Goal: Information Seeking & Learning: Learn about a topic

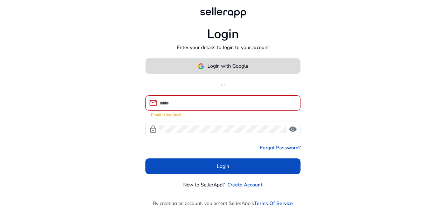
click at [230, 60] on span at bounding box center [223, 66] width 155 height 17
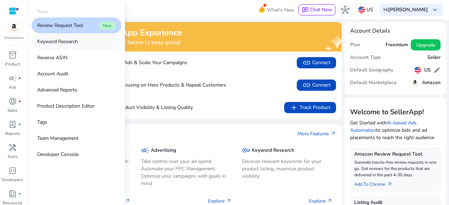
click at [71, 42] on p "Keyword Research" at bounding box center [57, 41] width 41 height 7
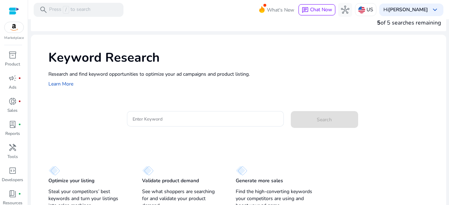
scroll to position [17, 0]
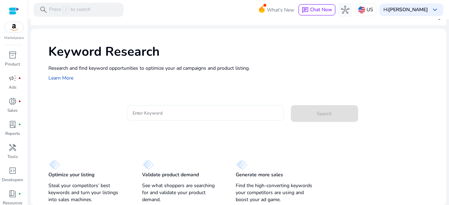
click at [171, 117] on div at bounding box center [204, 112] width 145 height 15
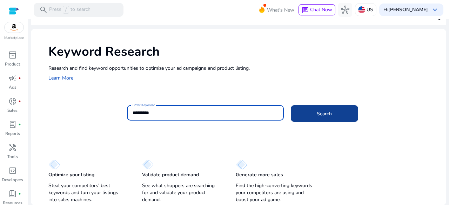
type input "*********"
click at [316, 112] on span "Search" at bounding box center [323, 113] width 15 height 7
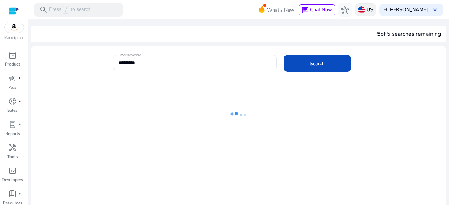
scroll to position [0, 0]
click at [373, 13] on p "US" at bounding box center [369, 10] width 7 height 12
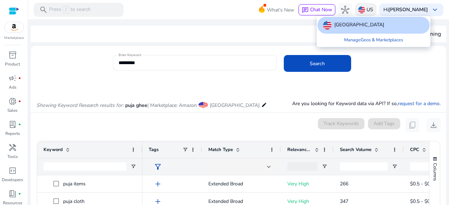
click at [375, 13] on div at bounding box center [224, 102] width 449 height 205
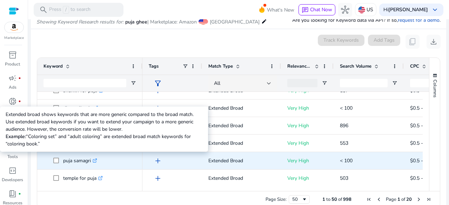
scroll to position [315, 0]
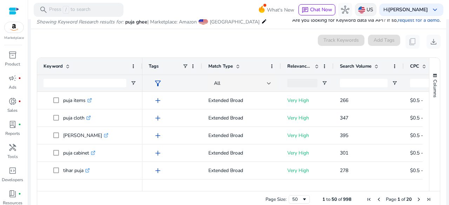
click at [365, 8] on img at bounding box center [361, 9] width 7 height 7
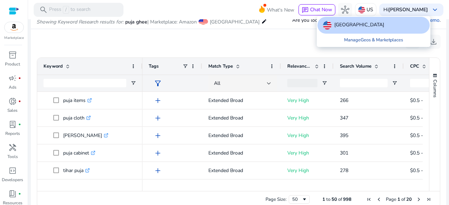
click at [365, 41] on link "Manage Geos & Marketplaces" at bounding box center [373, 40] width 70 height 13
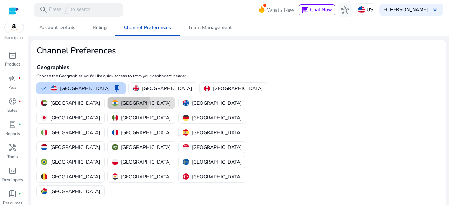
click at [175, 97] on button "[GEOGRAPHIC_DATA]" at bounding box center [141, 102] width 67 height 11
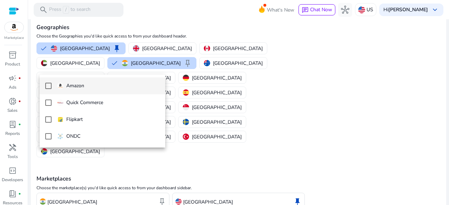
click at [91, 86] on span "Amazon" at bounding box center [108, 86] width 103 height 8
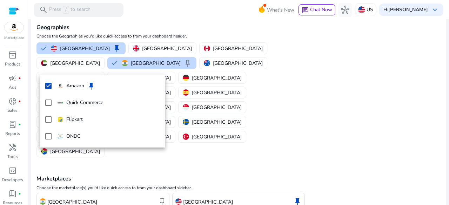
click at [152, 187] on div at bounding box center [224, 102] width 449 height 205
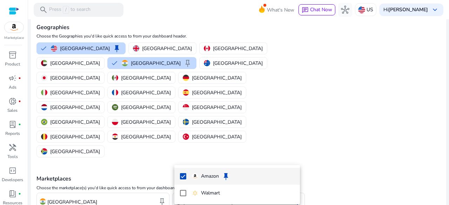
click at [201, 152] on div at bounding box center [224, 102] width 449 height 205
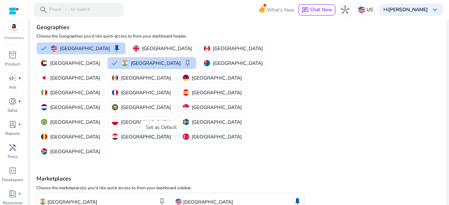
click at [161, 197] on span "keep" at bounding box center [162, 201] width 8 height 8
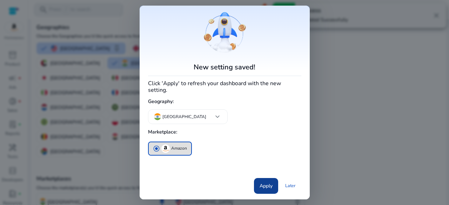
click at [262, 182] on span "Apply" at bounding box center [265, 185] width 13 height 7
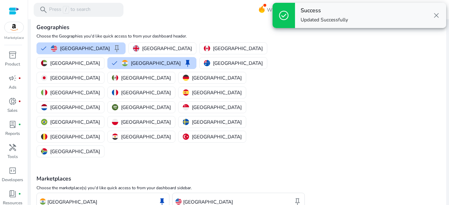
click at [436, 14] on span "close" at bounding box center [436, 15] width 8 height 8
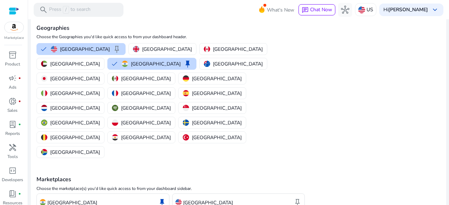
scroll to position [40, 0]
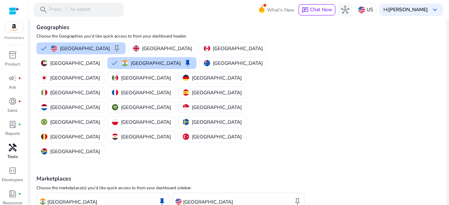
click at [13, 152] on span "handyman" at bounding box center [12, 147] width 8 height 8
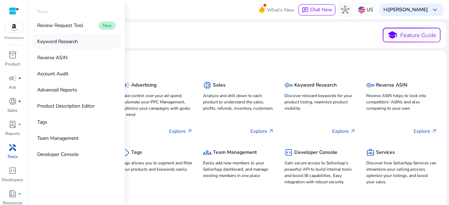
click at [74, 41] on p "Keyword Research" at bounding box center [57, 41] width 41 height 7
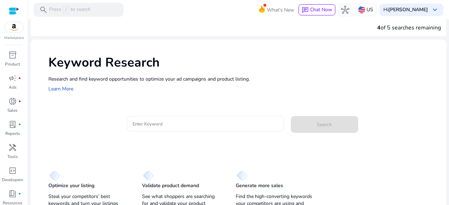
scroll to position [17, 0]
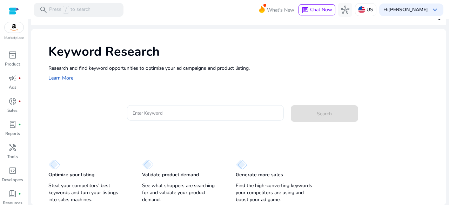
click at [233, 110] on input "Enter Keyword" at bounding box center [204, 113] width 145 height 8
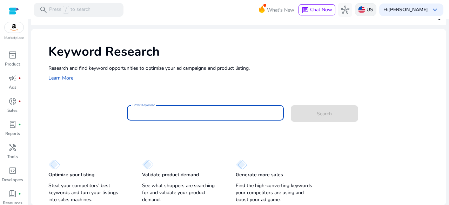
click at [365, 8] on img at bounding box center [361, 9] width 7 height 7
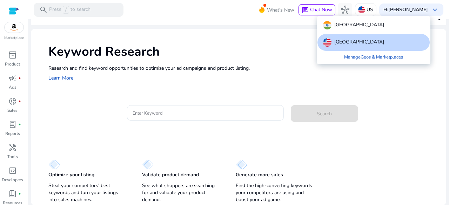
click at [342, 27] on p "[GEOGRAPHIC_DATA]" at bounding box center [359, 25] width 50 height 8
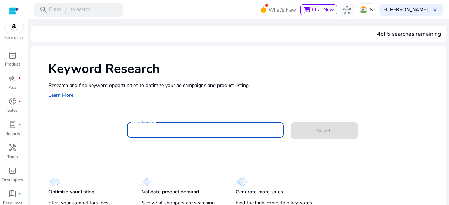
click at [162, 132] on input "Enter Keyword" at bounding box center [204, 130] width 145 height 8
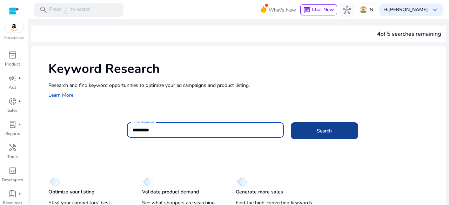
click at [304, 133] on span at bounding box center [324, 130] width 67 height 17
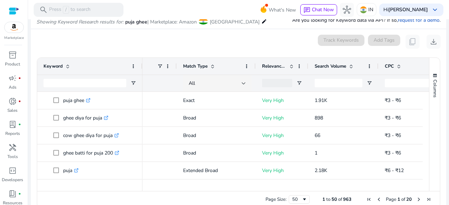
scroll to position [0, 0]
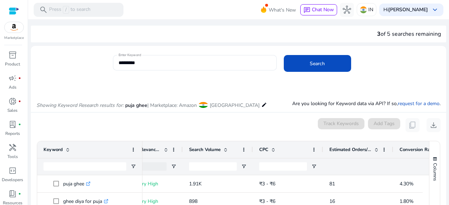
click at [375, 148] on span at bounding box center [376, 150] width 6 height 6
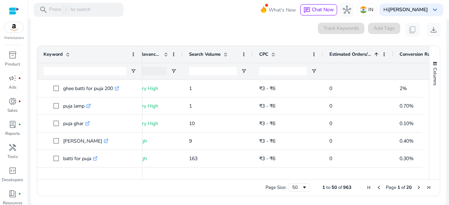
click at [376, 53] on span at bounding box center [376, 55] width 6 height 6
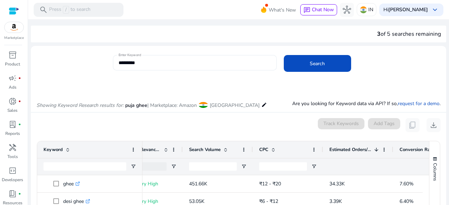
click at [137, 64] on input "*********" at bounding box center [194, 63] width 152 height 8
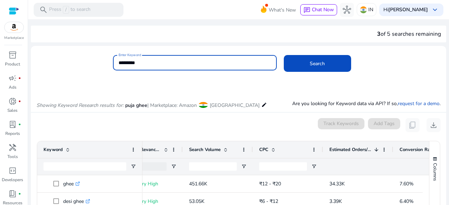
click at [137, 64] on input "*********" at bounding box center [194, 63] width 152 height 8
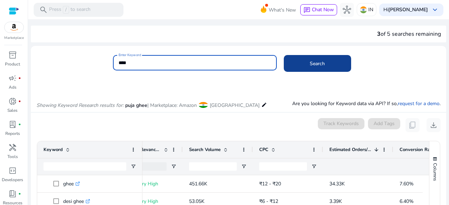
click at [307, 62] on span at bounding box center [317, 63] width 67 height 17
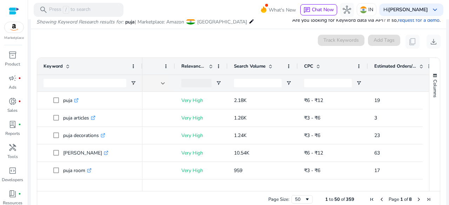
drag, startPoint x: 388, startPoint y: 62, endPoint x: 409, endPoint y: 64, distance: 21.5
click at [388, 62] on div "Estimated Orders/Month" at bounding box center [399, 66] width 50 height 13
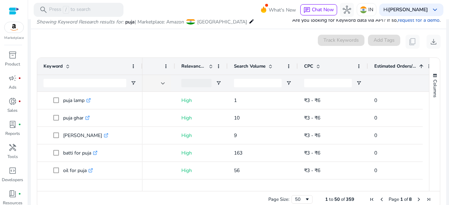
click at [411, 64] on span "Estimated Orders/Month" at bounding box center [395, 66] width 42 height 6
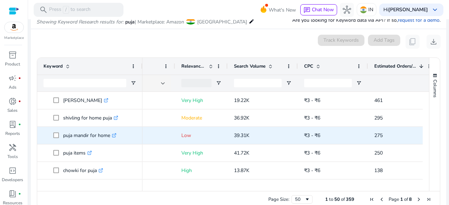
click at [385, 133] on span "275" at bounding box center [402, 135] width 57 height 14
click at [385, 134] on span "275" at bounding box center [402, 135] width 57 height 14
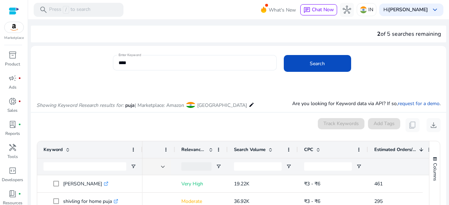
click at [169, 58] on div "****" at bounding box center [194, 62] width 152 height 15
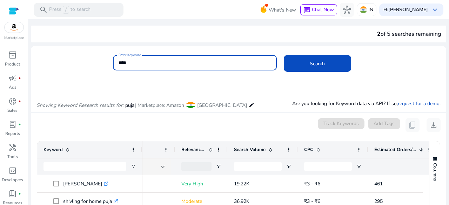
click at [169, 58] on div "****" at bounding box center [194, 62] width 152 height 15
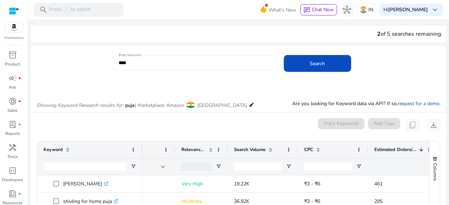
click at [169, 58] on div "****" at bounding box center [194, 62] width 152 height 15
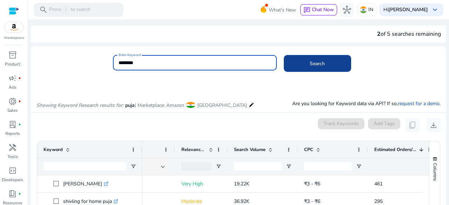
click at [318, 59] on span at bounding box center [317, 63] width 67 height 17
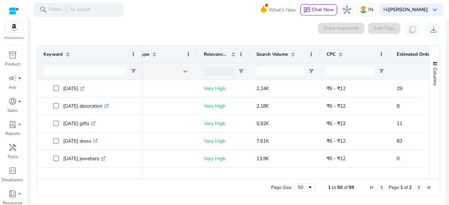
scroll to position [0, 116]
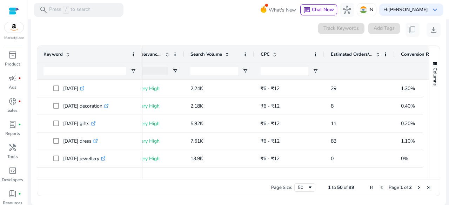
click at [378, 54] on span at bounding box center [378, 55] width 6 height 6
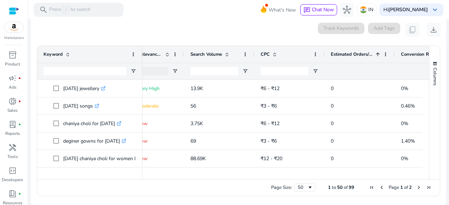
click at [378, 54] on span at bounding box center [378, 55] width 6 height 6
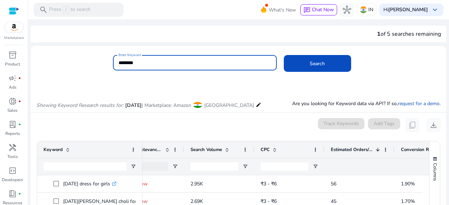
click at [136, 62] on input "********" at bounding box center [194, 63] width 152 height 8
type input "**********"
click at [284, 55] on button "Search" at bounding box center [317, 63] width 67 height 17
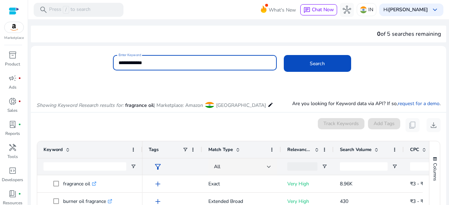
click at [157, 63] on input "**********" at bounding box center [194, 63] width 152 height 8
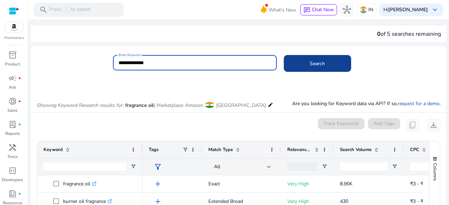
type input "**********"
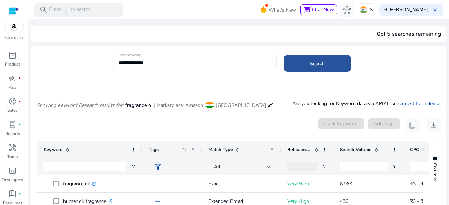
click at [342, 70] on span at bounding box center [317, 63] width 67 height 17
click at [348, 67] on span at bounding box center [317, 63] width 67 height 17
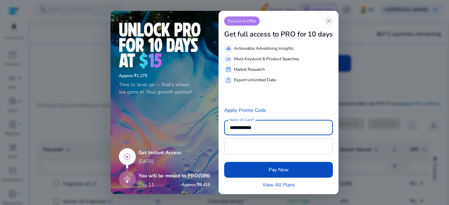
click at [162, 153] on h5 "Get Instant Access" at bounding box center [173, 153] width 71 height 6
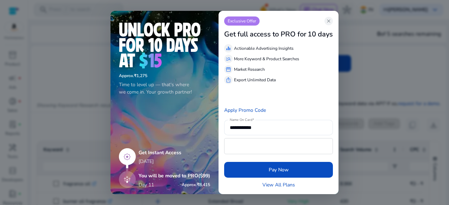
click at [162, 153] on h5 "Get Instant Access" at bounding box center [173, 153] width 71 height 6
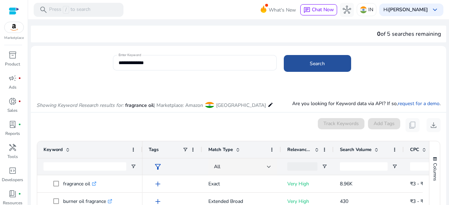
click at [332, 62] on span at bounding box center [317, 63] width 67 height 17
click at [332, 61] on span at bounding box center [317, 63] width 67 height 17
click at [410, 35] on div "0 of 5 searches remaining" at bounding box center [409, 34] width 64 height 8
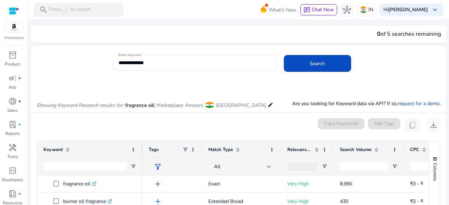
click at [410, 35] on div "0 of 5 searches remaining" at bounding box center [409, 34] width 64 height 8
click at [175, 46] on div "**********" at bounding box center [238, 173] width 415 height 255
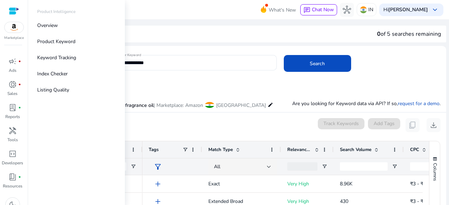
scroll to position [26, 0]
